Goal: Transaction & Acquisition: Subscribe to service/newsletter

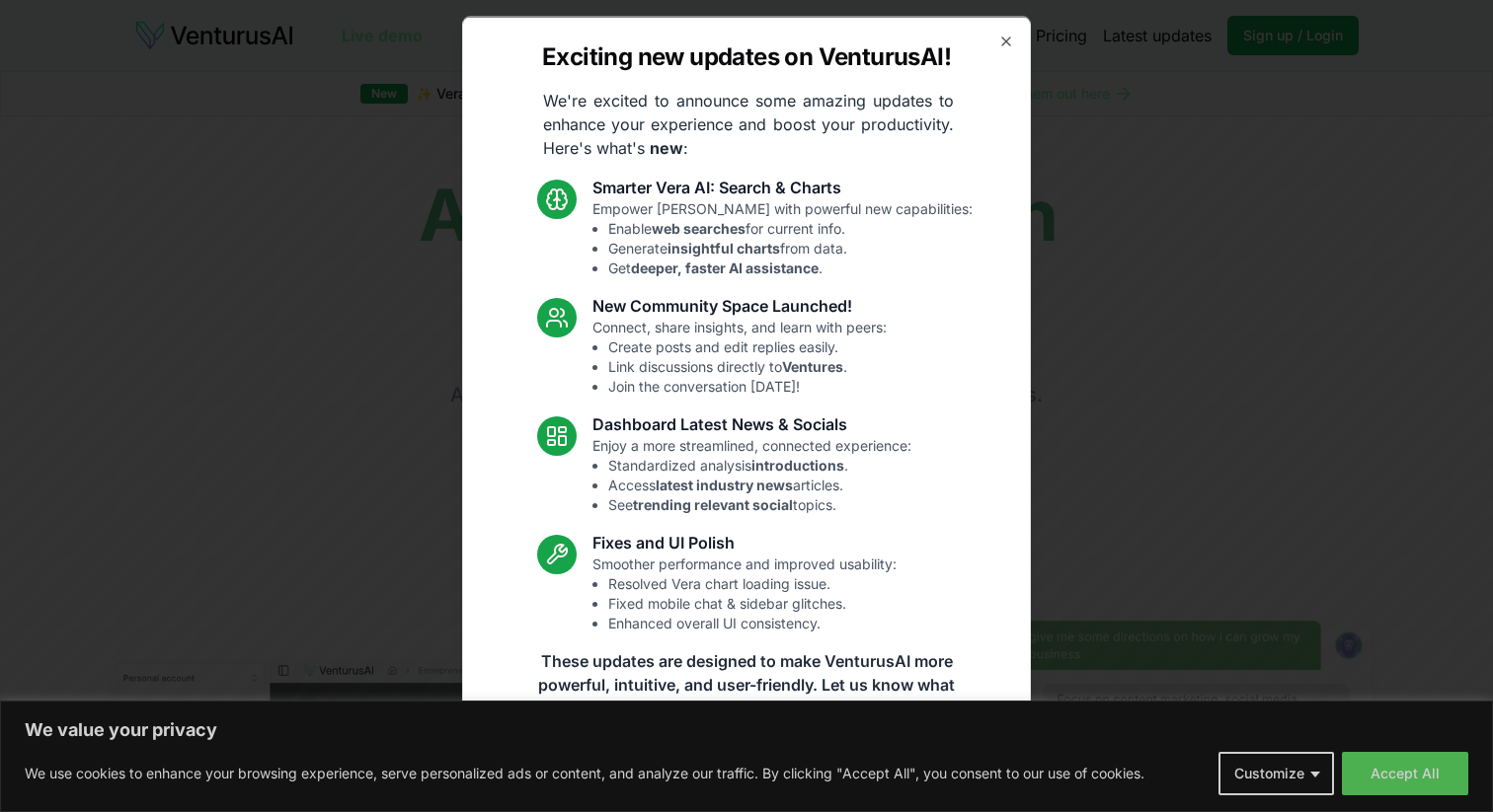
scroll to position [11, 0]
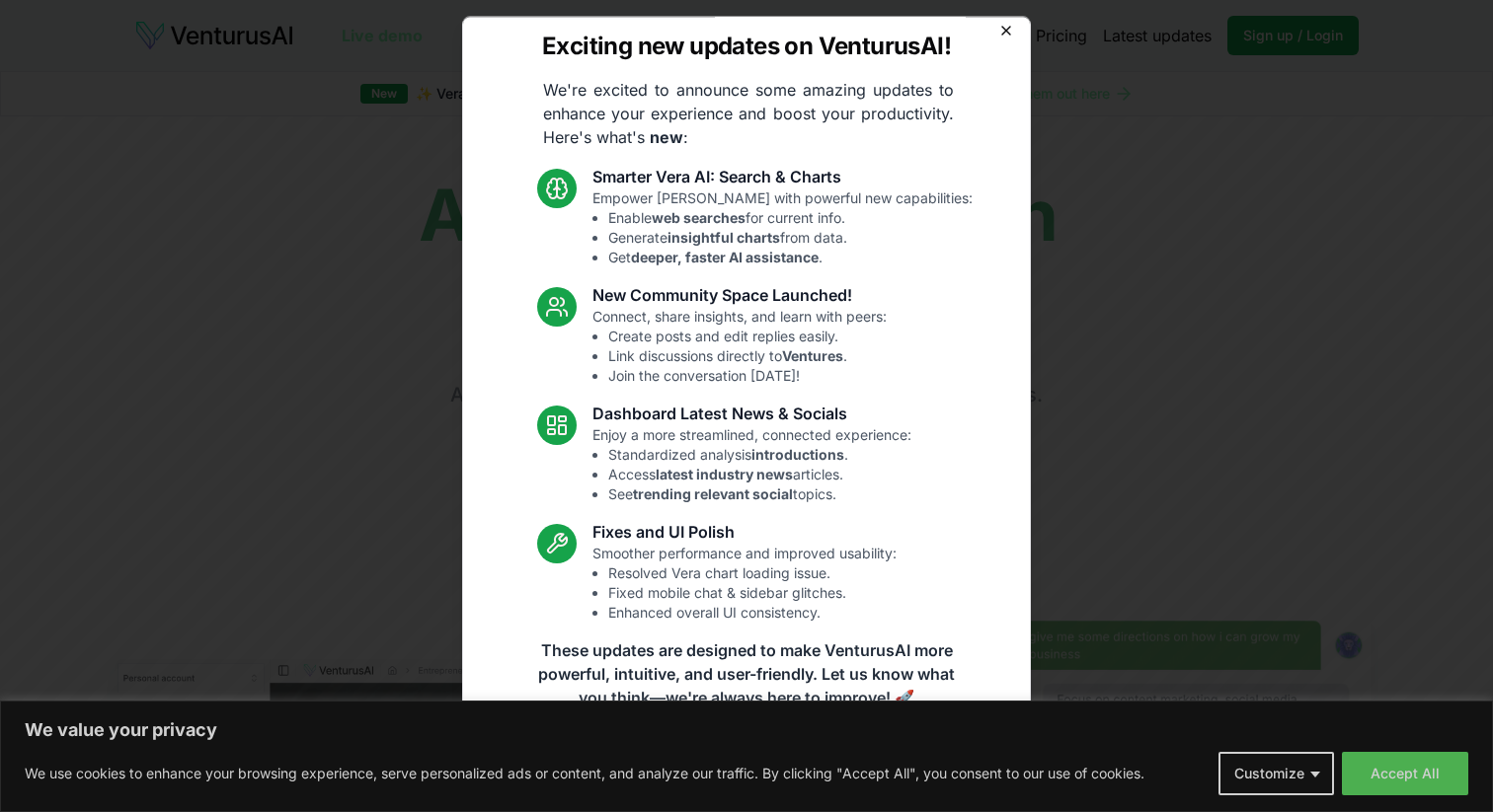
click at [1003, 25] on icon "button" at bounding box center [1007, 30] width 16 height 16
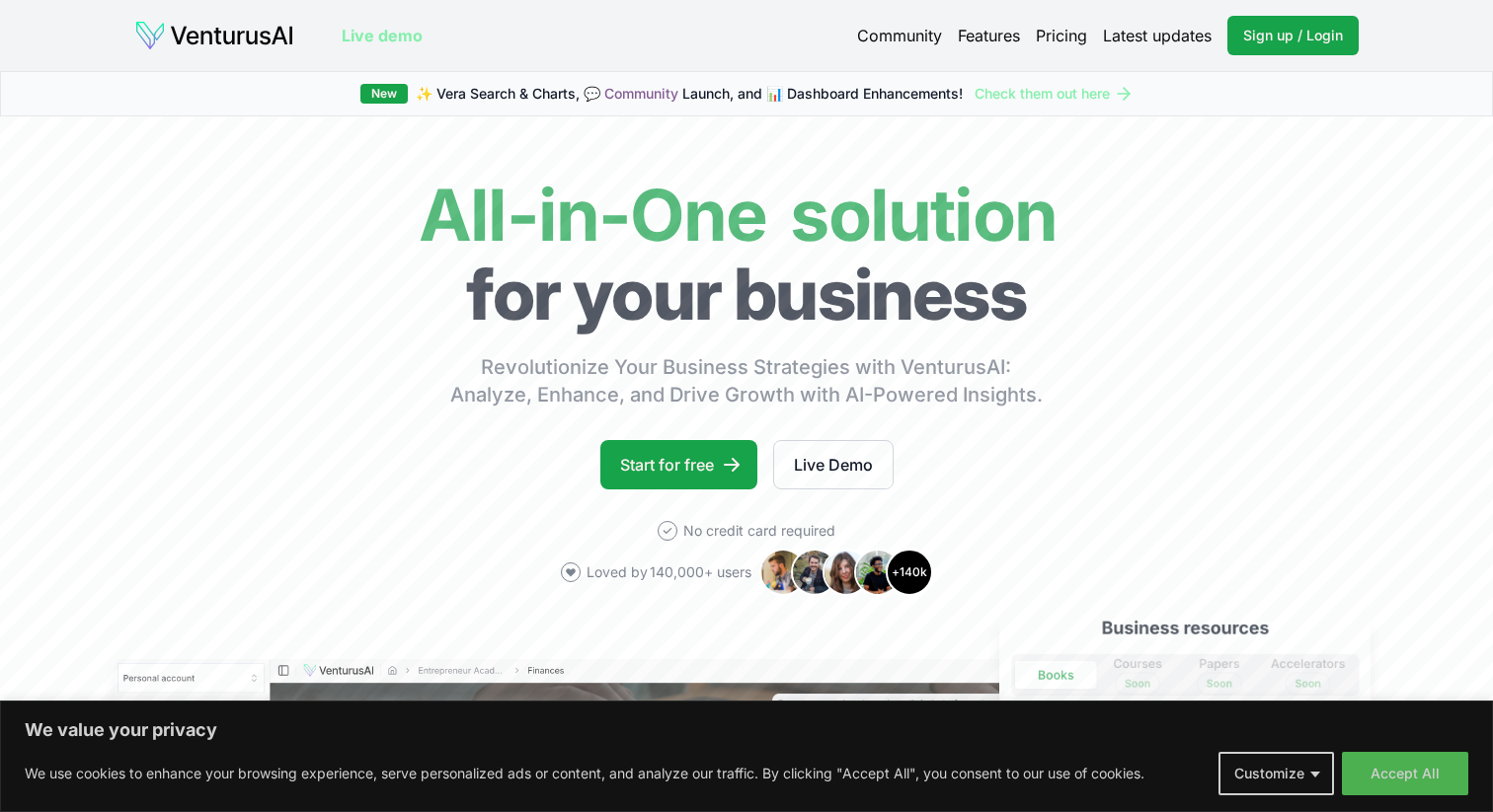
click at [1055, 34] on link "Pricing" at bounding box center [1061, 36] width 52 height 24
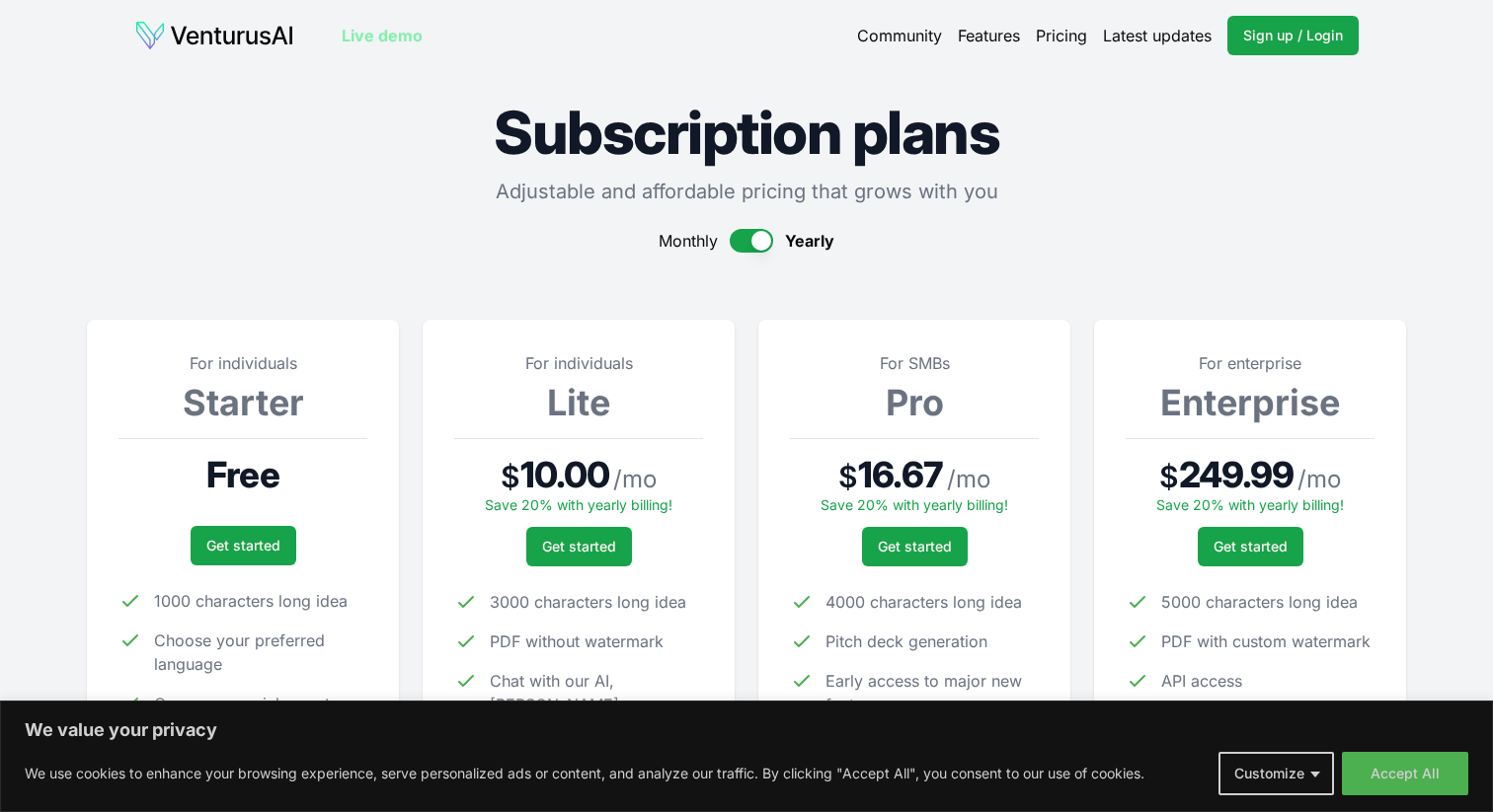
scroll to position [292, 0]
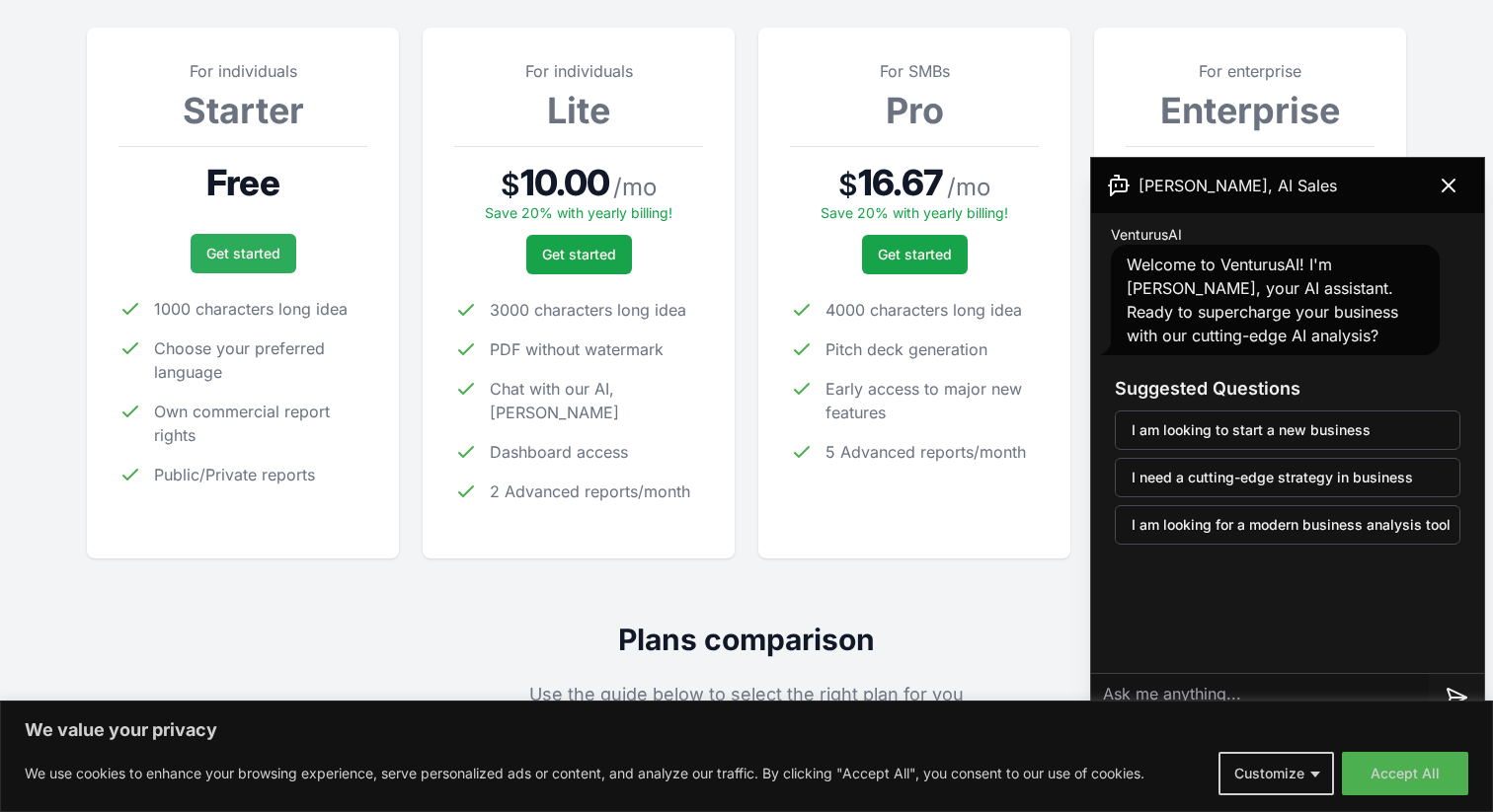
click at [243, 256] on link "Get started" at bounding box center [243, 254] width 106 height 40
